Goal: Task Accomplishment & Management: Use online tool/utility

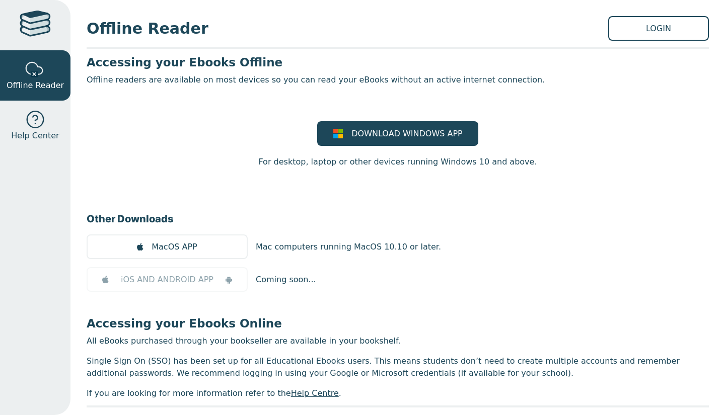
click at [26, 36] on div at bounding box center [35, 25] width 31 height 29
click at [608, 31] on link "LOGIN" at bounding box center [658, 28] width 101 height 25
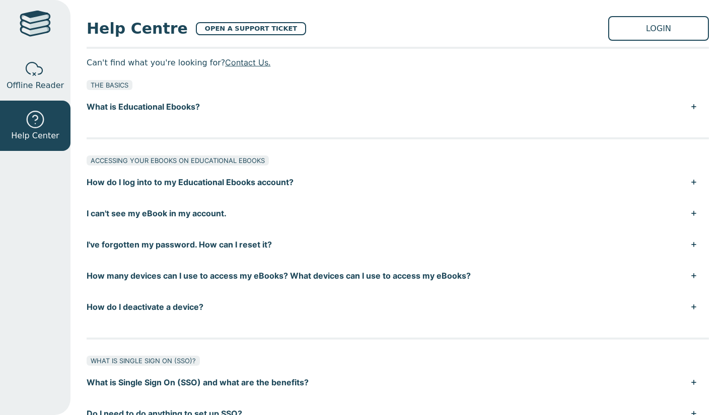
click at [36, 26] on div at bounding box center [35, 25] width 31 height 29
click at [625, 36] on link "LOGIN" at bounding box center [658, 28] width 101 height 25
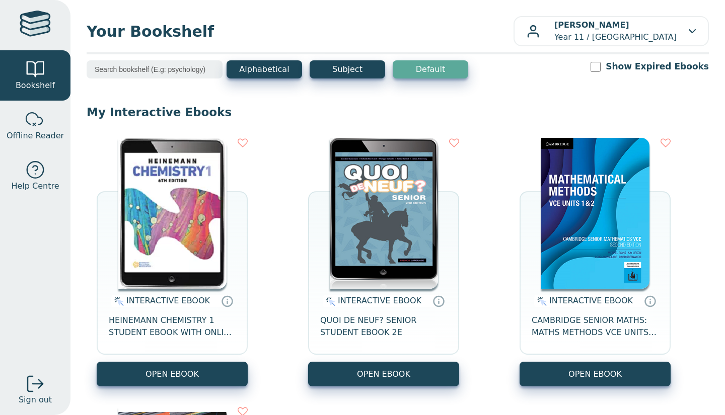
click at [372, 382] on button "OPEN EBOOK" at bounding box center [383, 374] width 151 height 25
